Goal: Transaction & Acquisition: Obtain resource

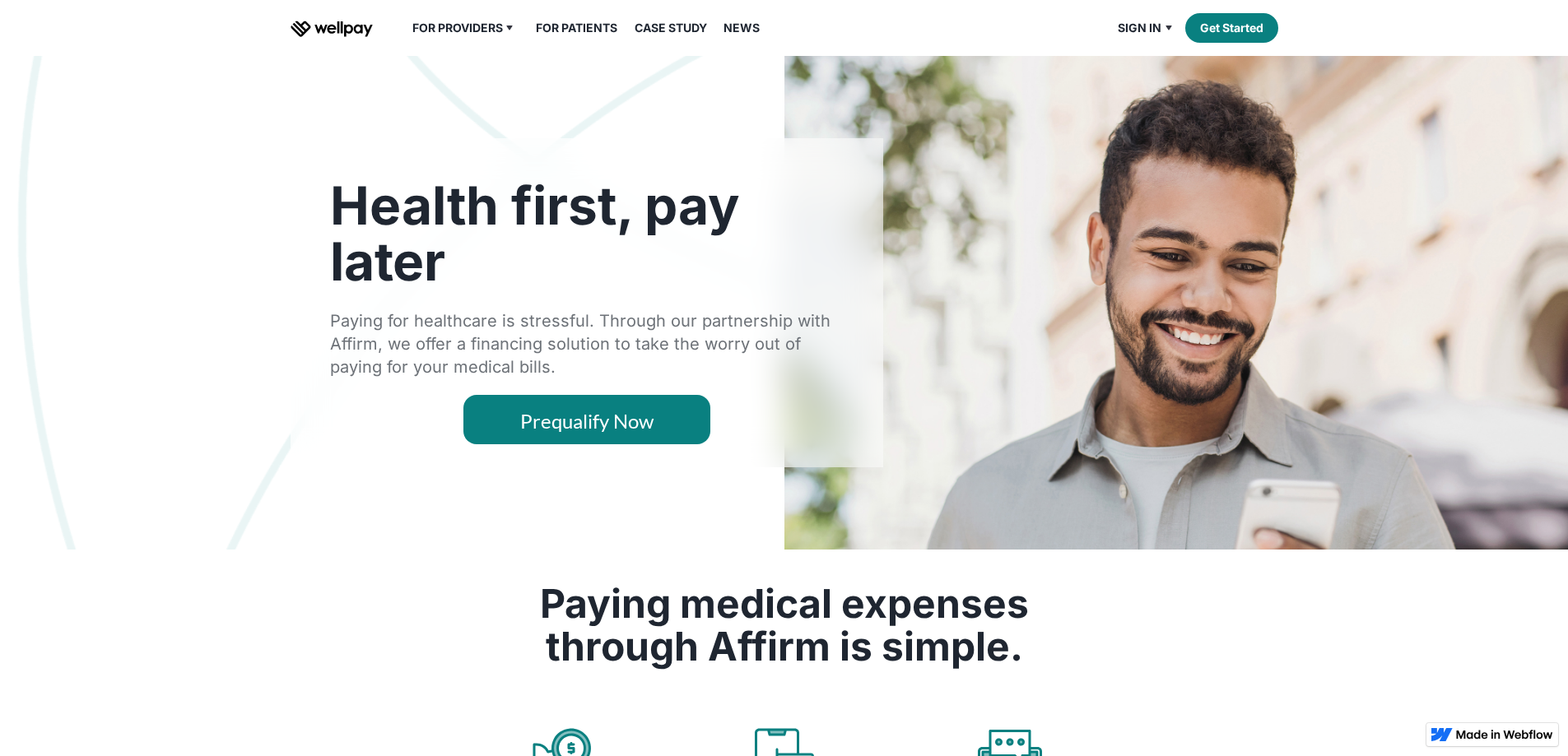
click at [564, 38] on link "For Patients" at bounding box center [577, 28] width 101 height 20
click at [587, 38] on link "For Patients" at bounding box center [577, 28] width 101 height 20
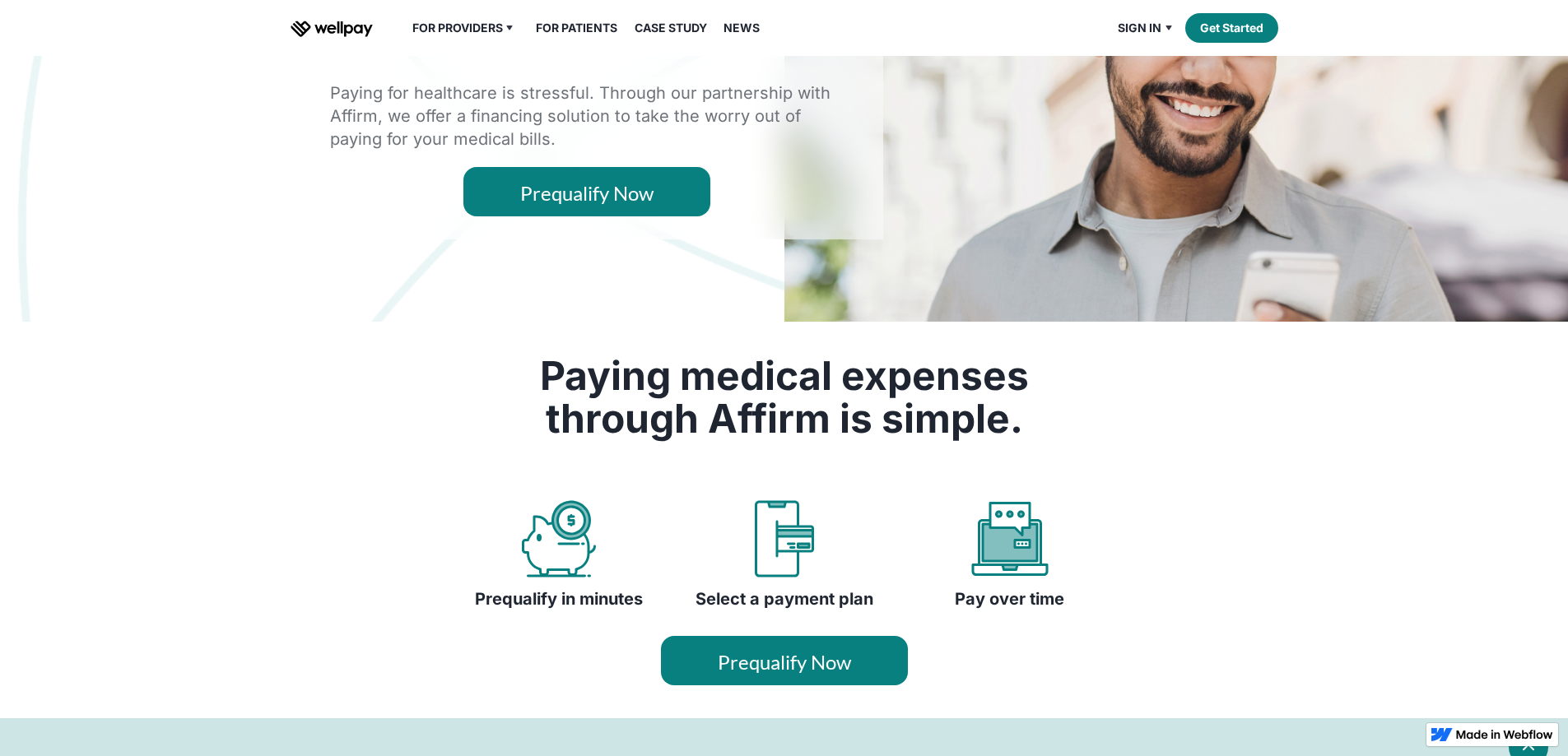
scroll to position [411, 0]
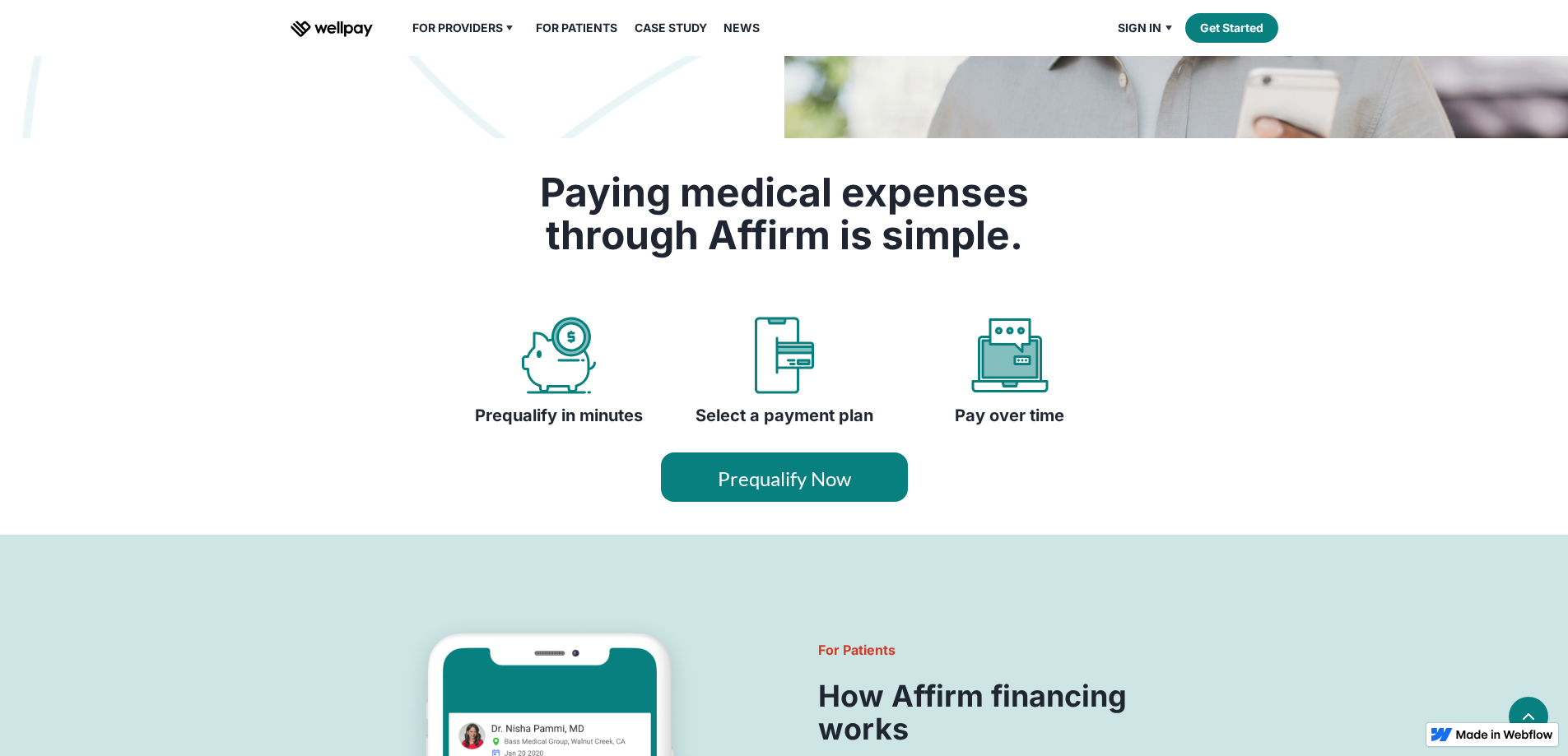
click at [774, 502] on link "Prequalify Now" at bounding box center [784, 477] width 247 height 50
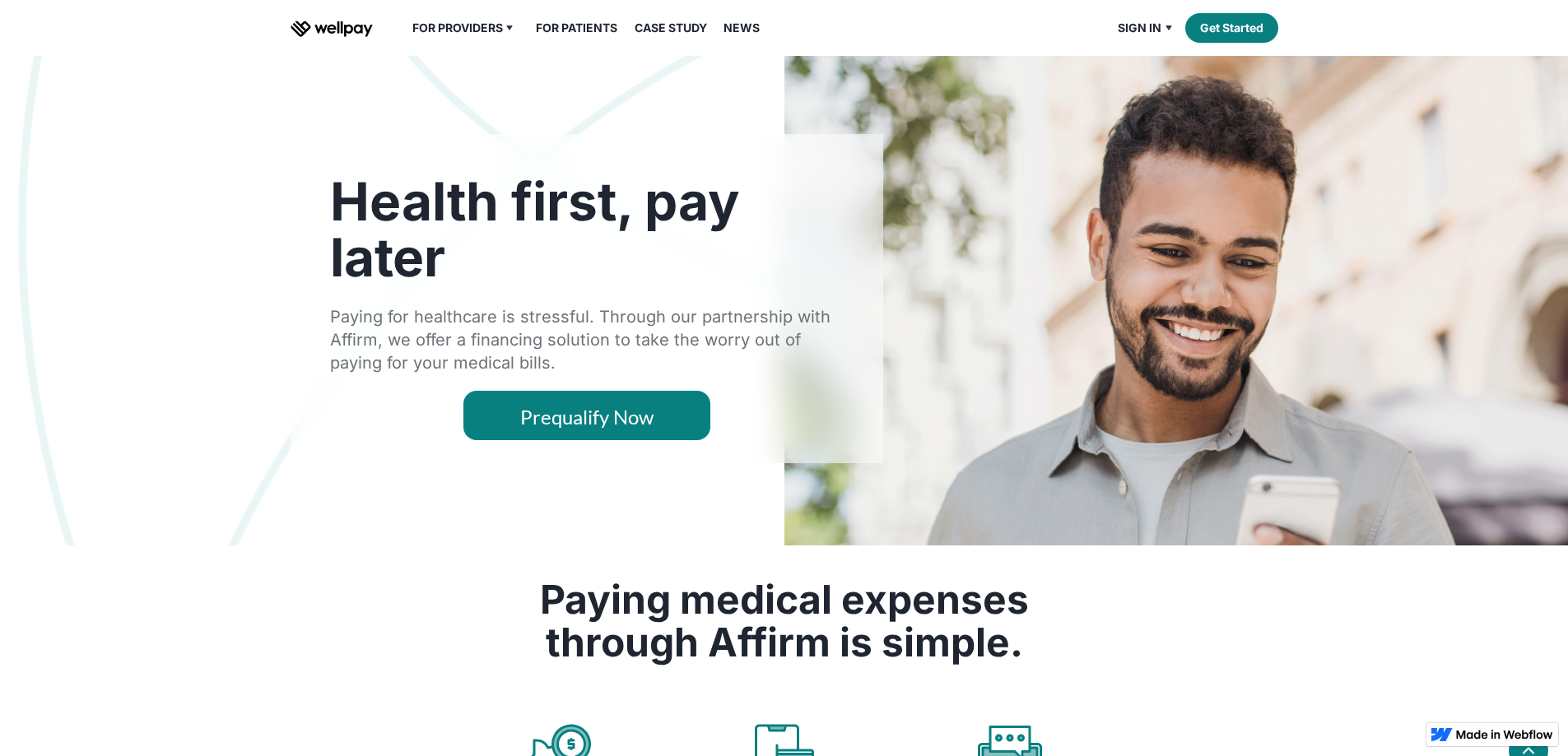
scroll to position [0, 0]
